Goal: Task Accomplishment & Management: Manage account settings

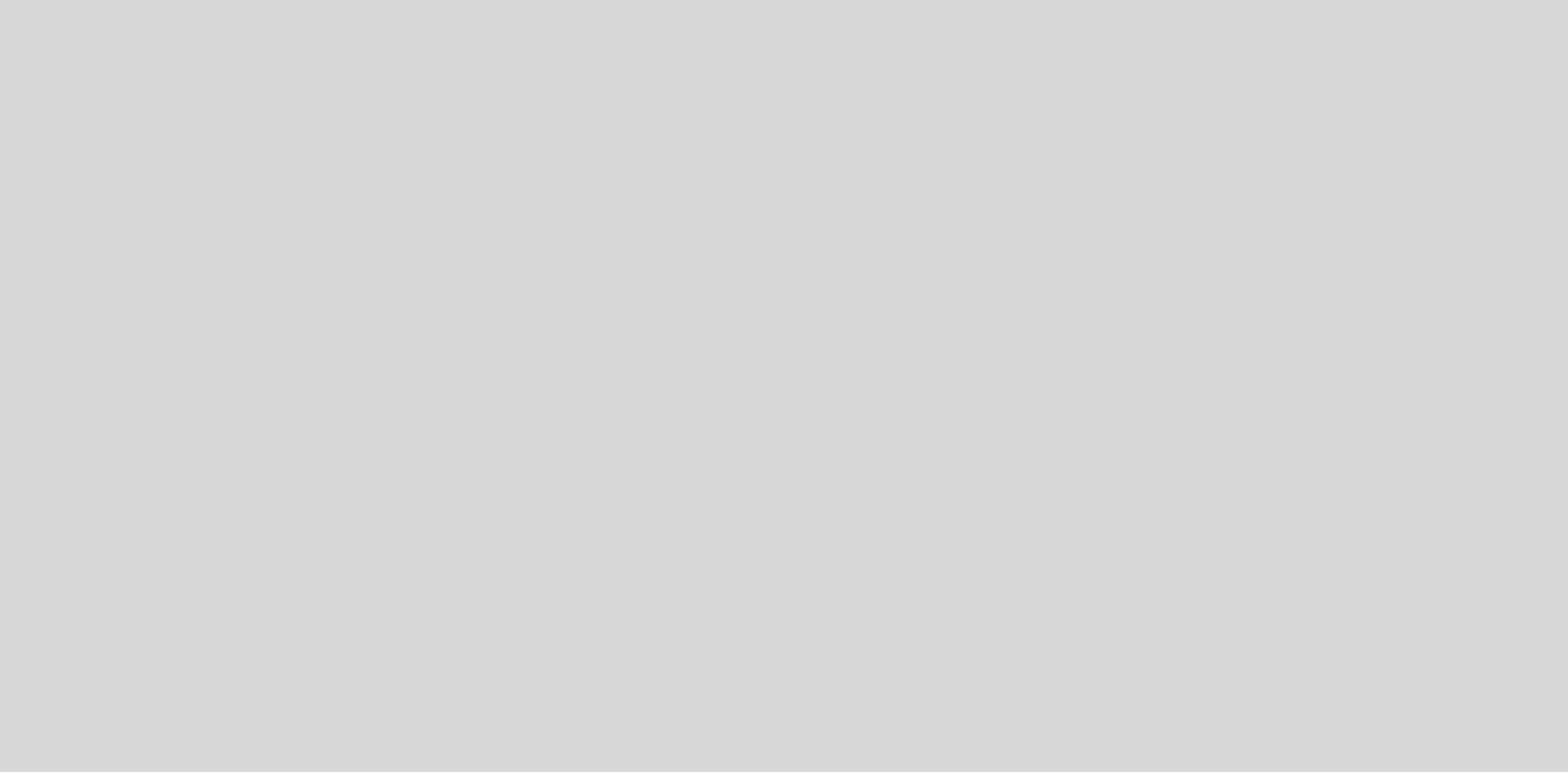
select select "es"
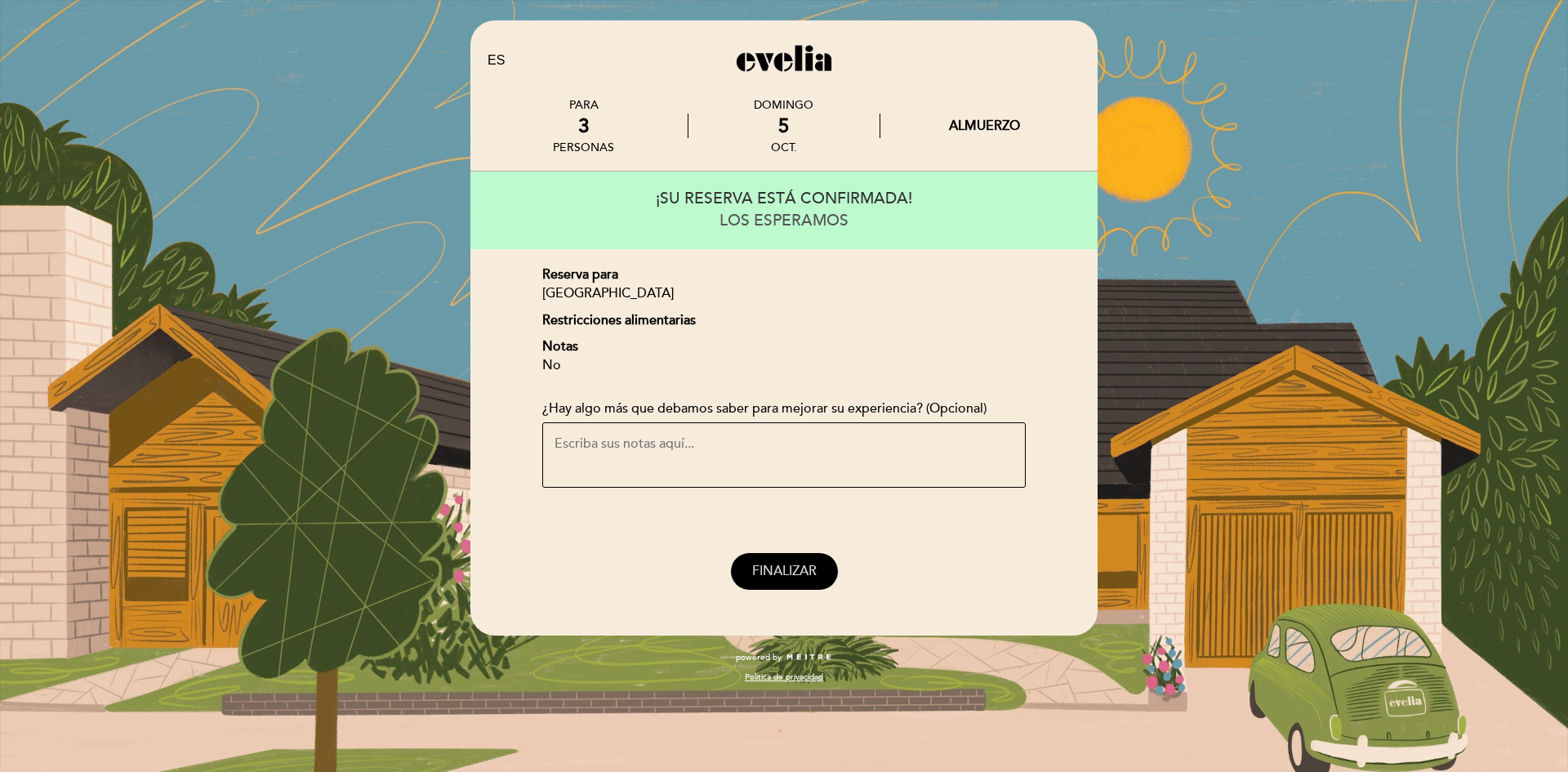
click at [775, 560] on button "FINALIZAR" at bounding box center [784, 571] width 107 height 36
select select "es"
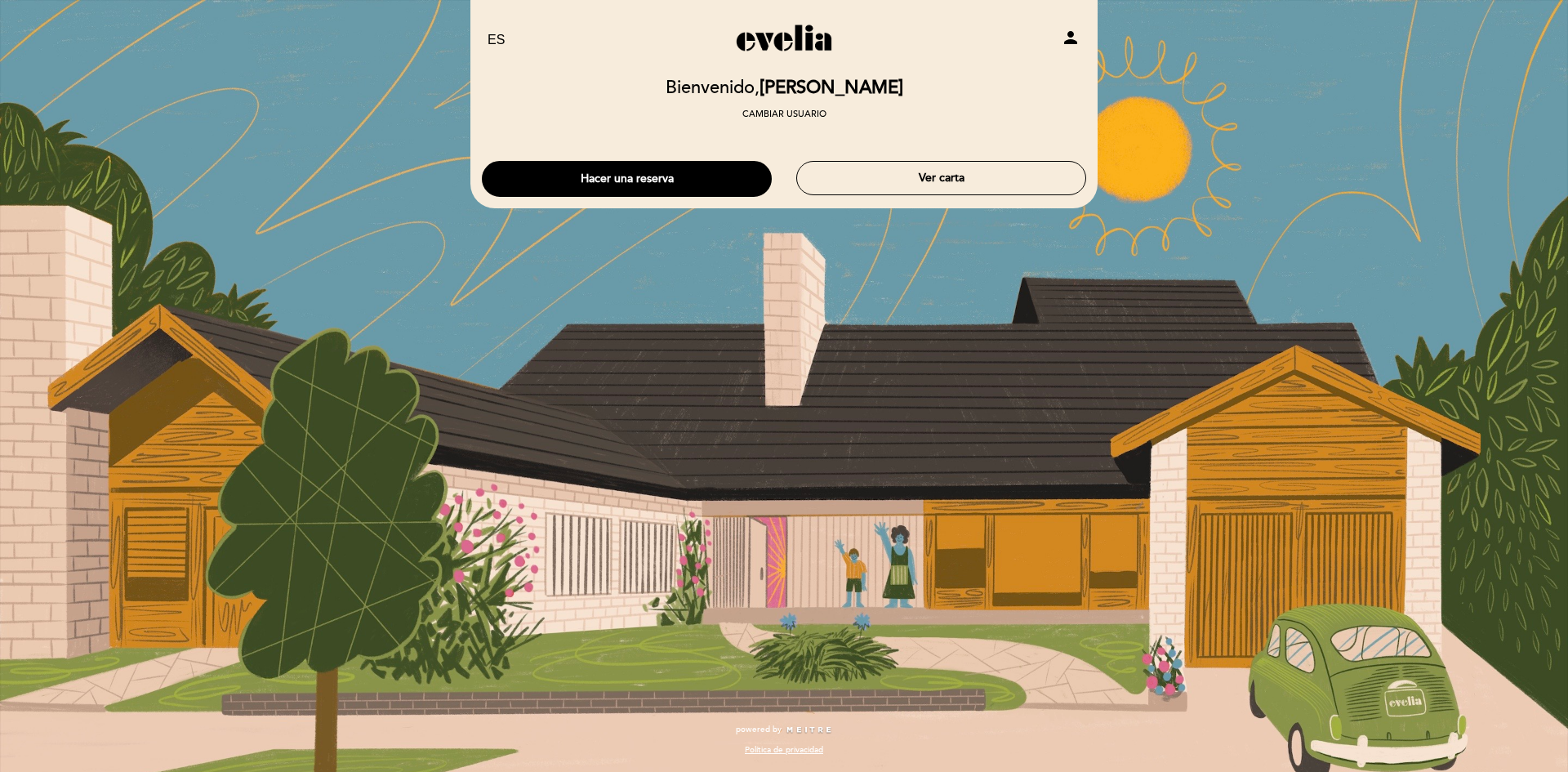
click at [1048, 16] on div "EN ES PT [GEOGRAPHIC_DATA] person" at bounding box center [784, 40] width 618 height 57
click at [1074, 36] on icon "person" at bounding box center [1071, 37] width 20 height 20
select select "es"
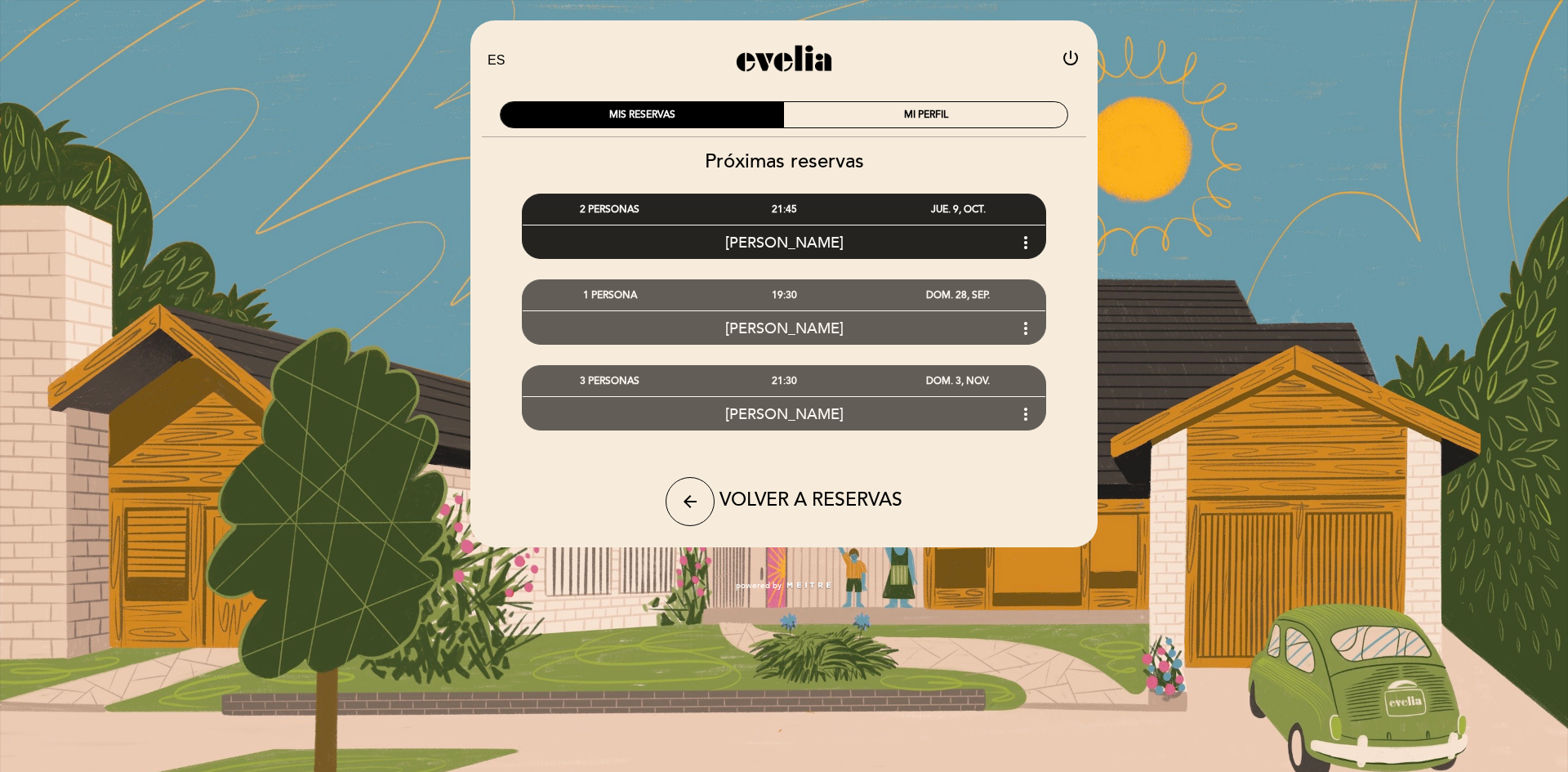
click at [1069, 56] on icon "power_settings_new" at bounding box center [1071, 58] width 20 height 20
select select "es"
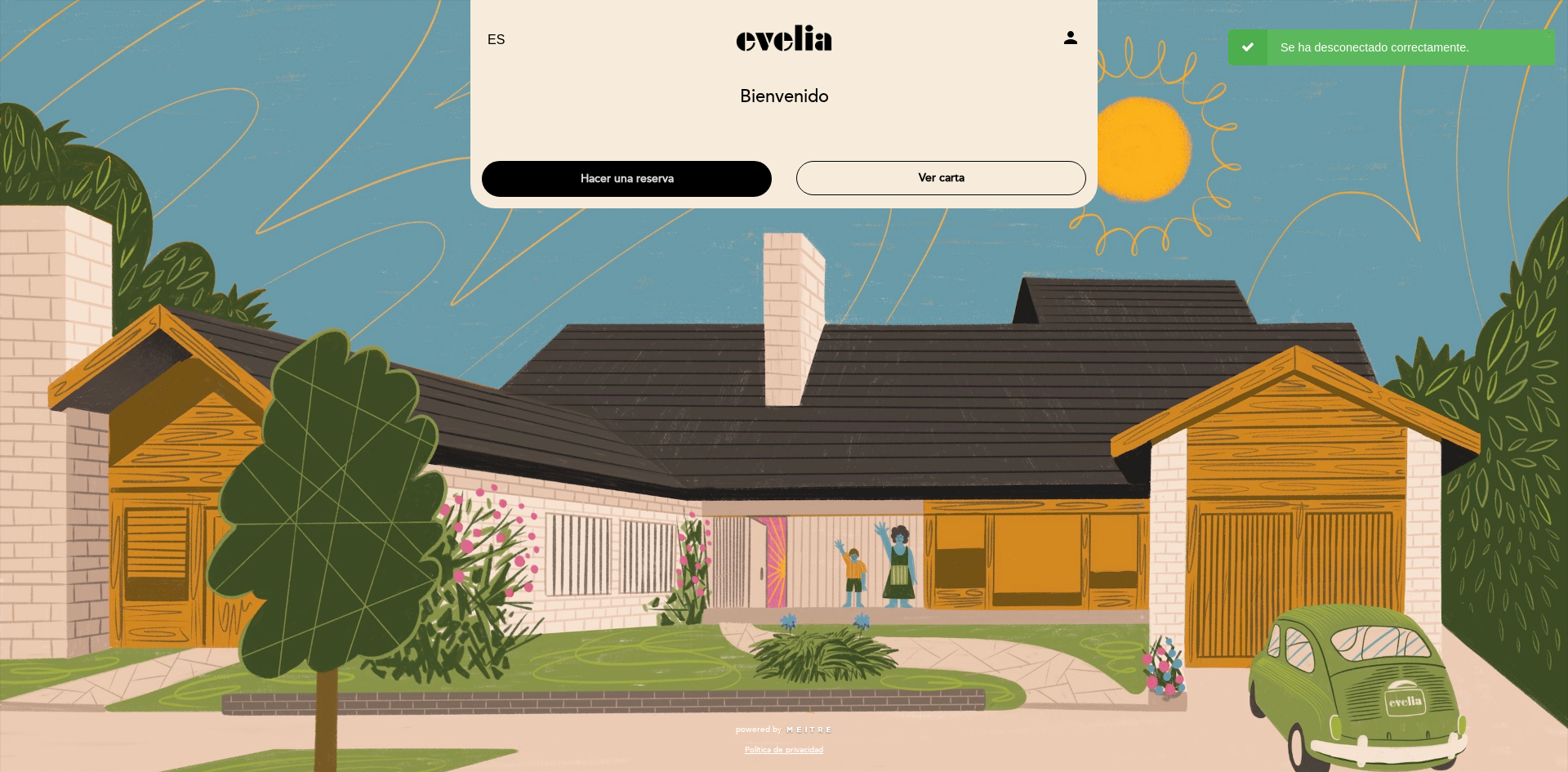
click at [689, 184] on button "Hacer una reserva" at bounding box center [627, 178] width 290 height 36
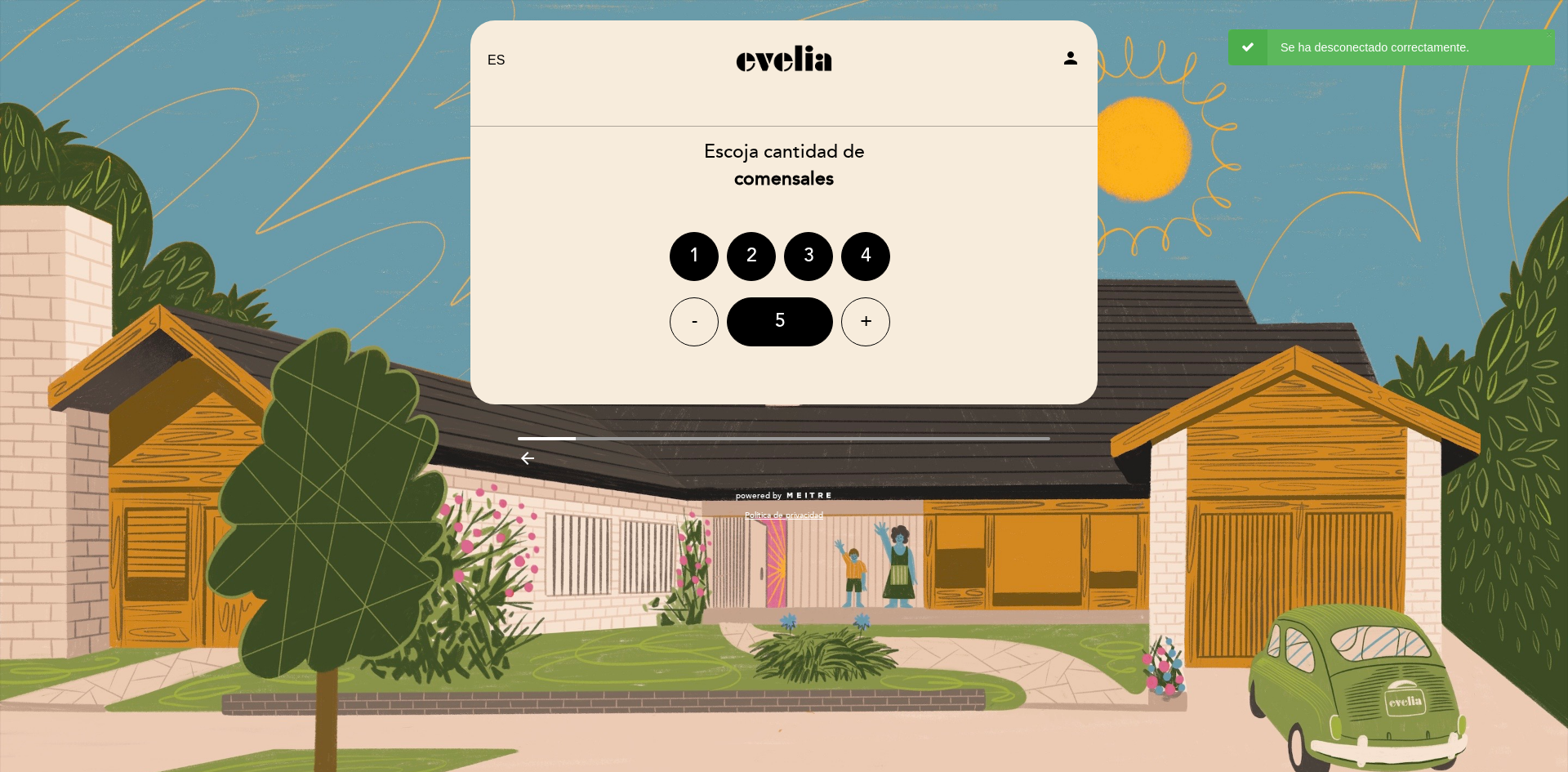
click at [1074, 50] on icon "person" at bounding box center [1071, 58] width 20 height 20
